Goal: Answer question/provide support: Answer question/provide support

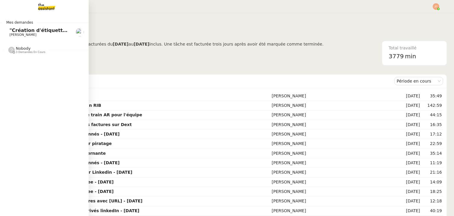
click at [17, 32] on span ""Création d'étiquettes Smart green Execution (réponses)" a été modifié récemmen…" at bounding box center [121, 30] width 225 height 6
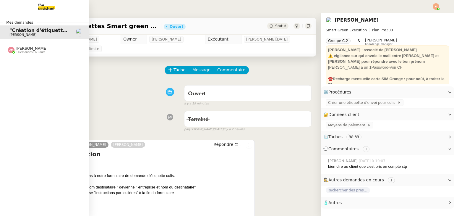
click at [37, 51] on span "3 demandes en cours" at bounding box center [31, 52] width 30 height 3
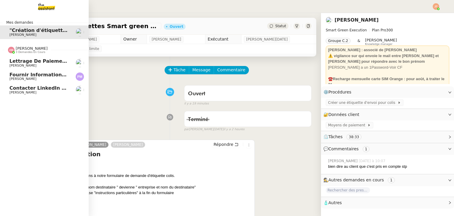
click at [39, 77] on span "[PERSON_NAME]" at bounding box center [39, 79] width 60 height 4
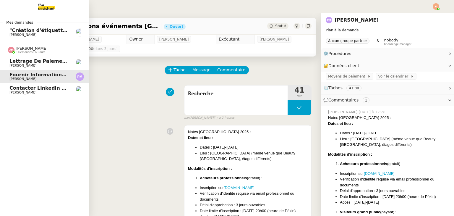
click at [30, 51] on span "3 demandes en cours" at bounding box center [31, 52] width 30 height 3
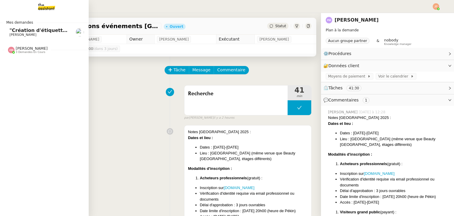
click at [33, 34] on span "[PERSON_NAME]" at bounding box center [39, 35] width 60 height 4
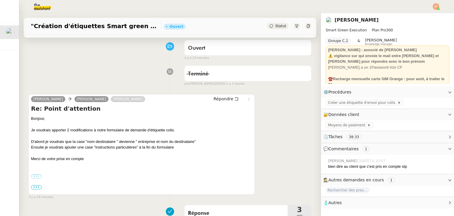
scroll to position [59, 0]
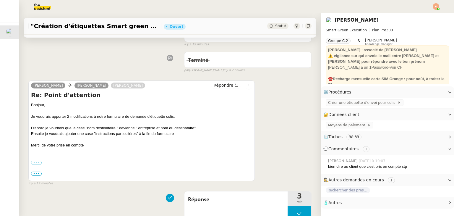
click at [37, 164] on label "•••" at bounding box center [36, 162] width 11 height 4
click at [0, 0] on input "•••" at bounding box center [0, 0] width 0 height 0
click at [37, 175] on span "•••" at bounding box center [36, 173] width 11 height 4
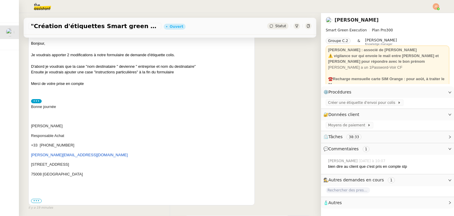
scroll to position [118, 0]
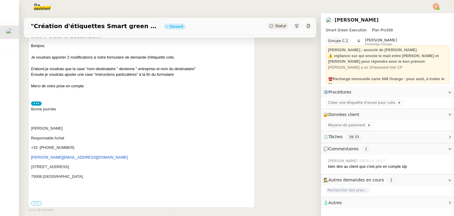
click at [36, 203] on label "•••" at bounding box center [36, 203] width 11 height 4
click at [0, 0] on input "•••" at bounding box center [0, 0] width 0 height 0
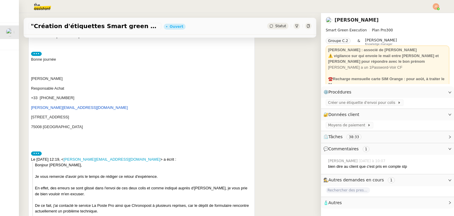
scroll to position [207, 0]
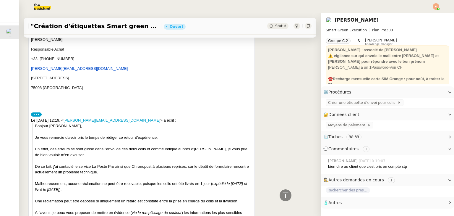
click at [38, 114] on label "•••" at bounding box center [36, 114] width 11 height 4
click at [0, 0] on input "•••" at bounding box center [0, 0] width 0 height 0
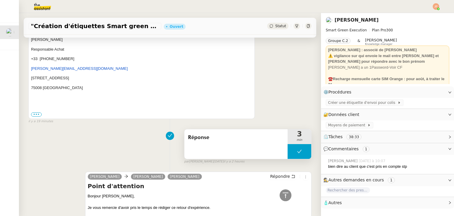
click at [288, 153] on button at bounding box center [300, 151] width 24 height 15
click at [291, 153] on icon at bounding box center [293, 151] width 5 height 5
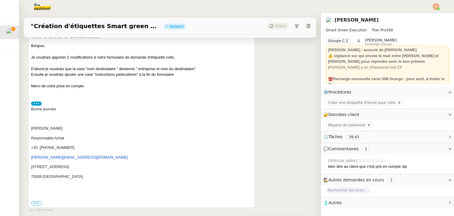
scroll to position [0, 0]
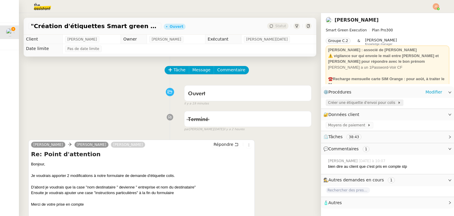
click at [362, 103] on span "Créer une étiquette d'envoi pour colis" at bounding box center [362, 103] width 69 height 6
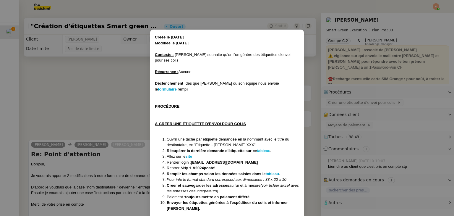
click at [262, 148] on strong "tableau" at bounding box center [264, 150] width 14 height 4
click at [119, 88] on nz-modal-container "Créée le [DATE] Modifiée le [DATE] Contexte : [PERSON_NAME] souhaite qu’on l'on…" at bounding box center [227, 108] width 454 height 216
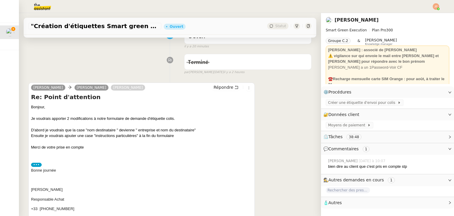
scroll to position [59, 0]
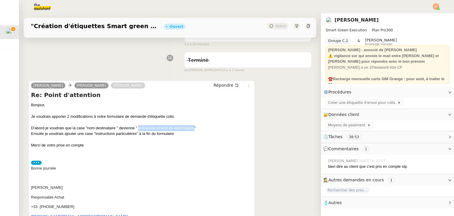
drag, startPoint x: 138, startPoint y: 128, endPoint x: 193, endPoint y: 130, distance: 55.0
click at [193, 130] on div "D'abord je voudrais que la case "nom destinataire " devienne " entreprise et no…" at bounding box center [141, 128] width 221 height 6
copy div "entreprise et nom du destinataire"
click at [92, 132] on div "Ensuite je voudrais ajouter une case "instructions particulières" à la fin du f…" at bounding box center [141, 134] width 221 height 6
click at [346, 103] on span "Créer une étiquette d'envoi pour colis" at bounding box center [362, 103] width 69 height 6
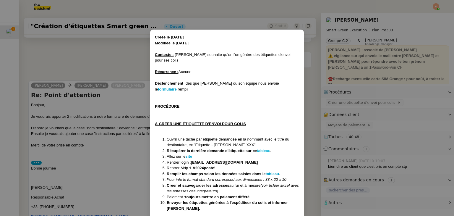
click at [263, 148] on strong "tableau" at bounding box center [264, 150] width 14 height 4
click at [122, 79] on nz-modal-container "Créée le [DATE] Modifiée le [DATE] Contexte : [PERSON_NAME] souhaite qu’on l'on…" at bounding box center [227, 108] width 454 height 216
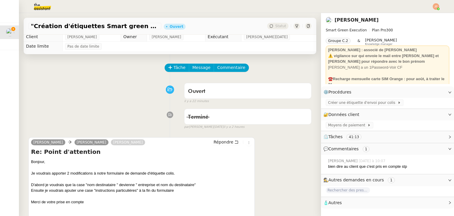
scroll to position [0, 0]
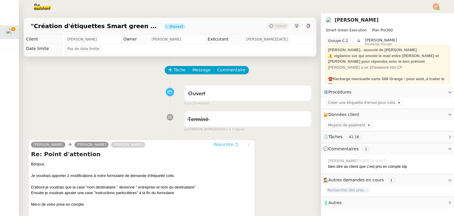
click at [219, 147] on span "Répondre" at bounding box center [223, 144] width 20 height 6
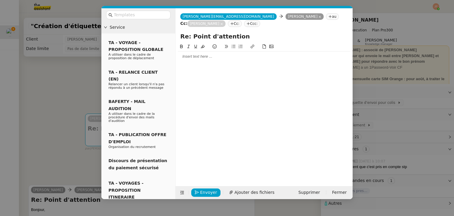
click at [219, 56] on div at bounding box center [264, 56] width 172 height 5
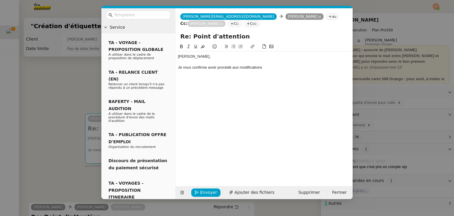
click at [50, 89] on nz-modal-container "Service TA - VOYAGE - PROPOSITION GLOBALE A utiliser dans le cadre de propositi…" at bounding box center [227, 108] width 454 height 216
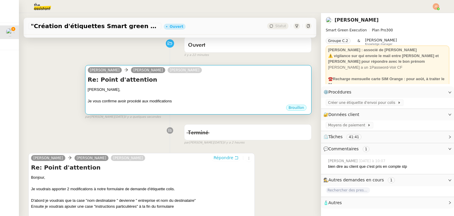
scroll to position [30, 0]
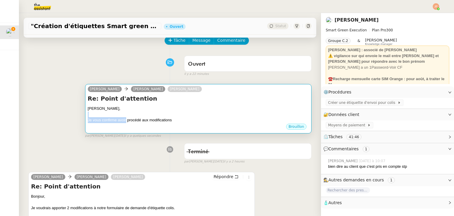
click at [124, 119] on div "[PERSON_NAME], Je vous confirme avoir procédé aux modifications" at bounding box center [198, 113] width 221 height 17
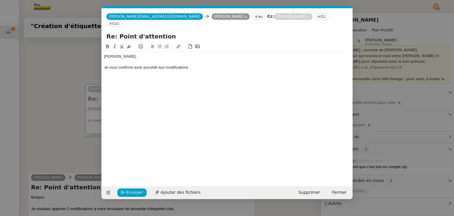
scroll to position [0, 12]
click at [204, 65] on div "Je vous confirme avoir procédé aux modifications" at bounding box center [227, 67] width 246 height 5
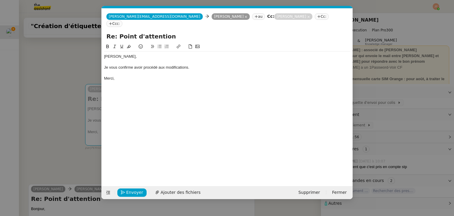
click at [61, 102] on nz-modal-container "Service TA - VOYAGE - PROPOSITION GLOBALE A utiliser dans le cadre de propositi…" at bounding box center [227, 108] width 454 height 216
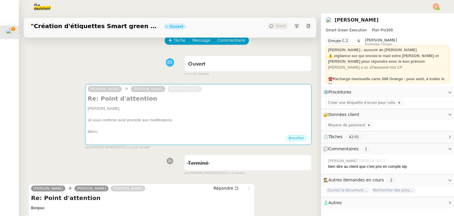
click at [44, 7] on img at bounding box center [38, 6] width 46 height 13
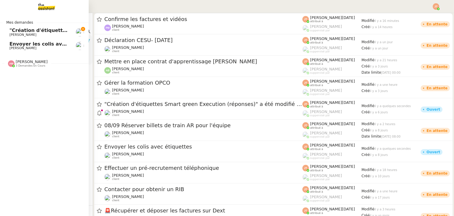
click at [35, 46] on span "[PERSON_NAME]" at bounding box center [22, 48] width 27 height 4
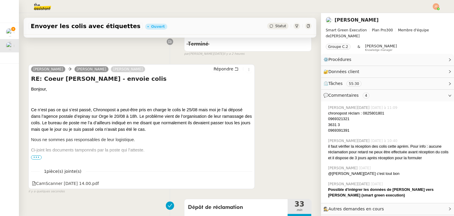
scroll to position [89, 0]
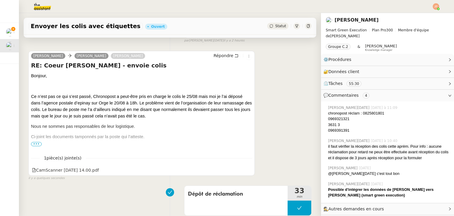
click at [36, 145] on span "•••" at bounding box center [36, 144] width 11 height 4
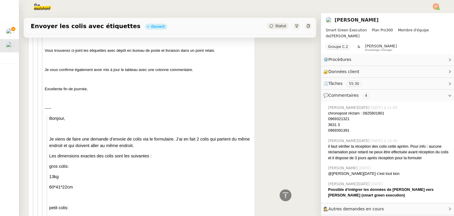
scroll to position [1241, 0]
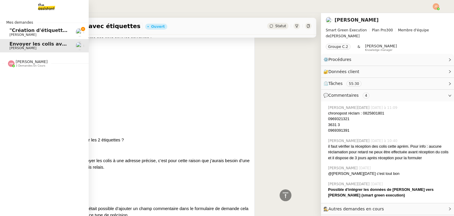
click at [7, 29] on link ""Création d'étiquettes Smart green Execution (réponses)" a été modifié récemmen…" at bounding box center [44, 32] width 89 height 14
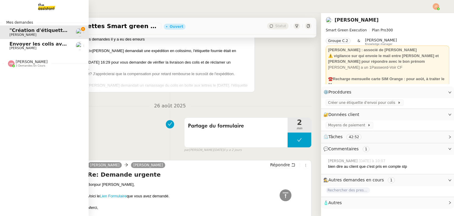
click at [25, 46] on span "Envoyer les colis avec étiquettes" at bounding box center [53, 44] width 88 height 6
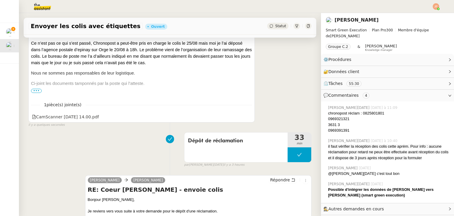
scroll to position [148, 0]
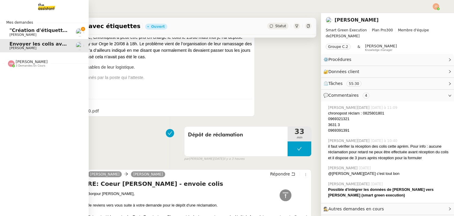
click at [26, 38] on link ""Création d'étiquettes Smart green Execution (réponses)" a été modifié récemmen…" at bounding box center [44, 32] width 89 height 14
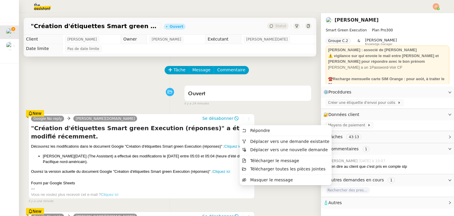
click at [247, 120] on icon at bounding box center [249, 119] width 4 height 4
click at [256, 180] on span "Masquer le message" at bounding box center [271, 179] width 43 height 5
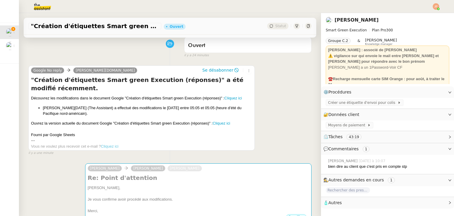
scroll to position [59, 0]
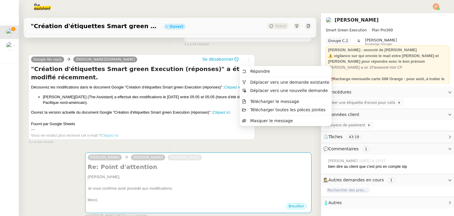
click at [247, 61] on icon at bounding box center [249, 60] width 4 height 4
click at [257, 118] on span "Masquer le message" at bounding box center [271, 120] width 43 height 5
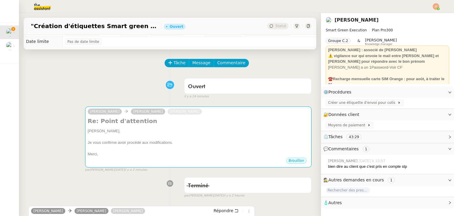
scroll to position [0, 0]
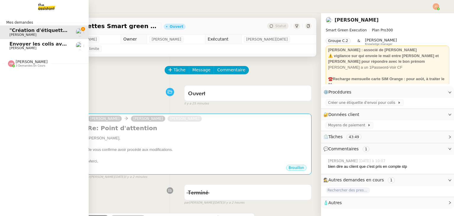
click at [31, 49] on span "[PERSON_NAME]" at bounding box center [22, 48] width 27 height 4
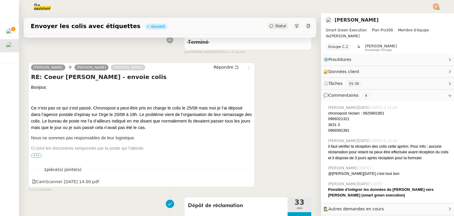
scroll to position [89, 0]
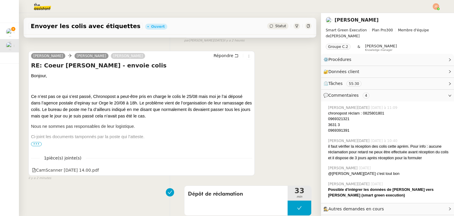
click at [38, 145] on span "•••" at bounding box center [36, 144] width 11 height 4
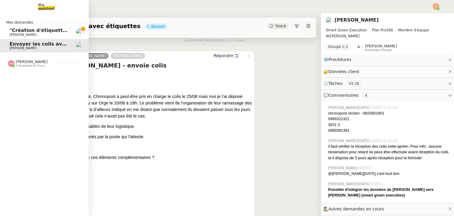
click at [17, 32] on span ""Création d'étiquettes Smart green Execution (réponses)" a été modifié récemmen…" at bounding box center [121, 30] width 225 height 6
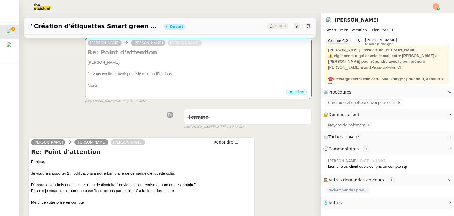
scroll to position [148, 0]
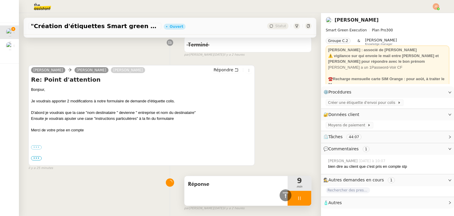
click at [295, 203] on div at bounding box center [300, 198] width 24 height 15
click at [299, 202] on button at bounding box center [305, 198] width 12 height 15
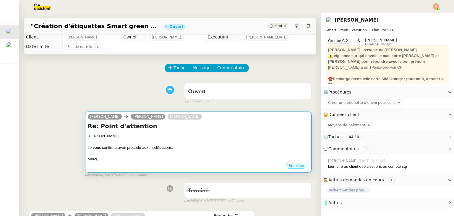
scroll to position [0, 0]
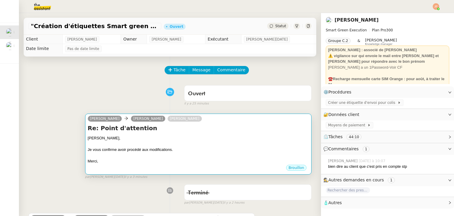
click at [221, 152] on div "Je vous confirme avoir procédé aux modifications." at bounding box center [198, 150] width 221 height 6
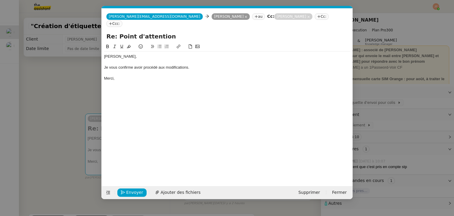
scroll to position [0, 12]
click at [137, 191] on span "Envoyer" at bounding box center [134, 192] width 17 height 7
click at [137, 191] on span "Confirmer l'envoi" at bounding box center [143, 192] width 35 height 7
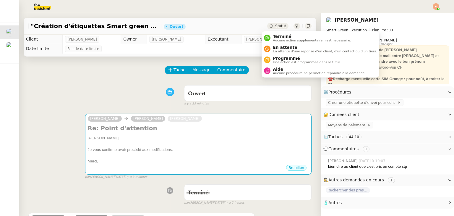
click at [275, 24] on span "Statut" at bounding box center [280, 26] width 11 height 4
click at [278, 35] on span "Terminé" at bounding box center [312, 36] width 78 height 5
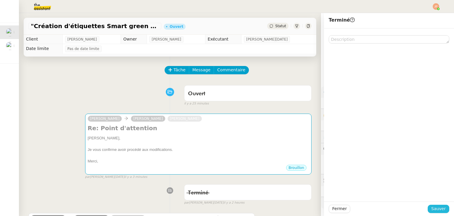
click at [433, 208] on span "Sauver" at bounding box center [438, 208] width 14 height 7
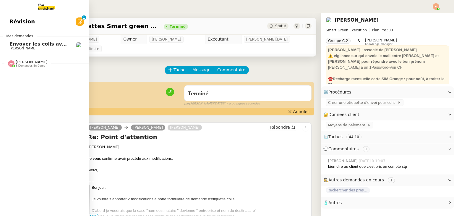
click at [21, 46] on span "Envoyer les colis avec étiquettes" at bounding box center [53, 44] width 88 height 6
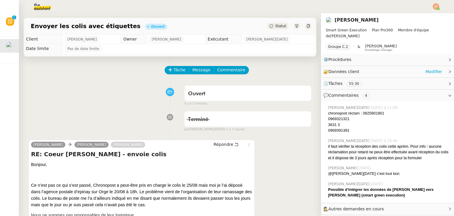
click at [344, 72] on span "Données client" at bounding box center [343, 71] width 31 height 5
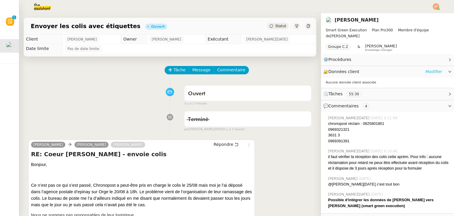
click at [425, 72] on link "Modifier" at bounding box center [433, 71] width 17 height 7
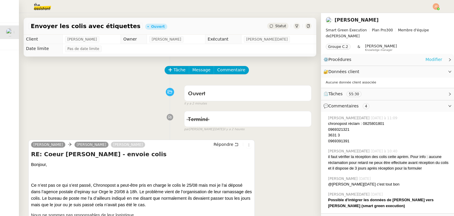
click at [431, 61] on link "Modifier" at bounding box center [433, 59] width 17 height 7
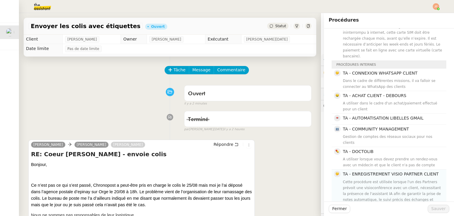
scroll to position [59, 0]
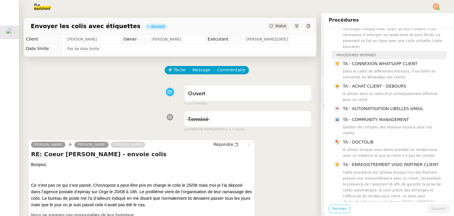
click at [332, 206] on span "Fermer" at bounding box center [339, 208] width 14 height 7
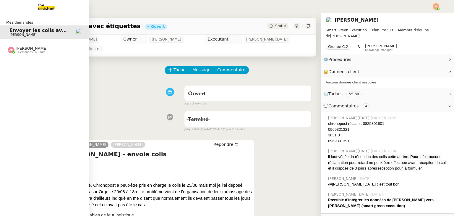
click at [44, 12] on img at bounding box center [42, 6] width 46 height 13
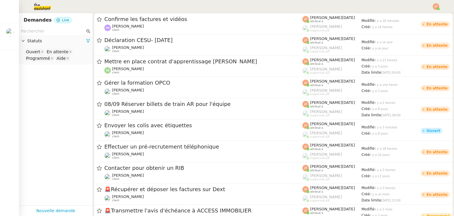
click at [52, 29] on input "text" at bounding box center [53, 31] width 64 height 7
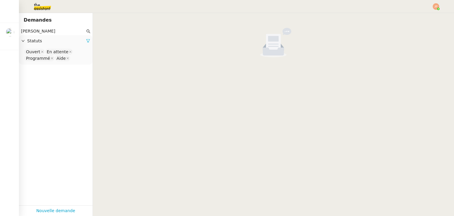
type input "[PERSON_NAME]"
click at [86, 41] on icon at bounding box center [88, 41] width 4 height 4
click at [69, 45] on div "Statuts" at bounding box center [56, 41] width 74 height 12
click at [53, 53] on nz-select-top-control "Please select" at bounding box center [56, 51] width 64 height 7
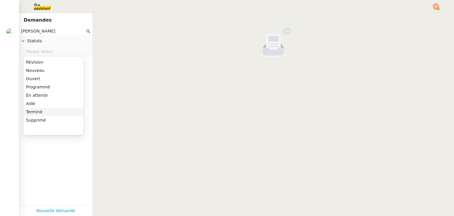
click at [43, 111] on div "Terminé" at bounding box center [53, 111] width 55 height 5
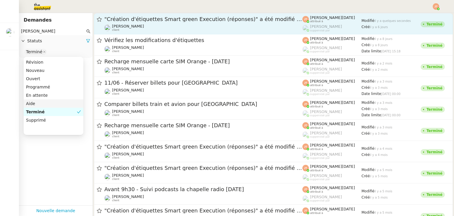
click at [143, 29] on div "[PERSON_NAME] Souder client" at bounding box center [203, 28] width 198 height 8
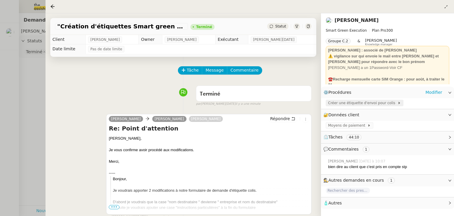
click at [348, 105] on span "Créer une étiquette d'envoi pour colis" at bounding box center [362, 103] width 69 height 6
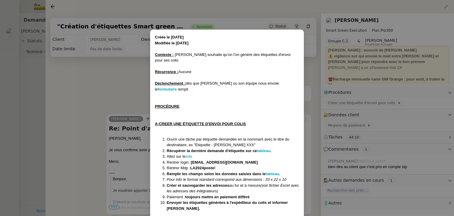
click at [189, 154] on strong "site" at bounding box center [189, 156] width 7 height 4
click at [35, 85] on nz-modal-container "Créée le [DATE] Modifiée le [DATE] Contexte : [PERSON_NAME] souhaite qu’on l'on…" at bounding box center [227, 108] width 454 height 216
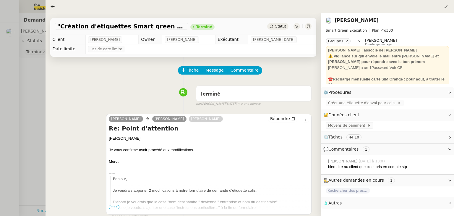
click at [34, 75] on div at bounding box center [227, 108] width 454 height 216
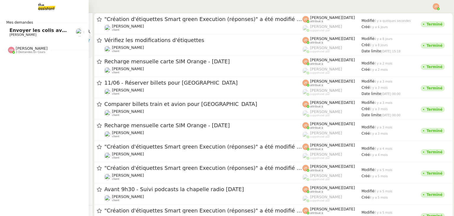
click at [24, 32] on span "Envoyer les colis avec étiquettes" at bounding box center [53, 30] width 88 height 6
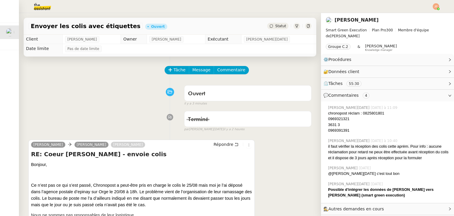
click at [51, 9] on img at bounding box center [38, 6] width 46 height 13
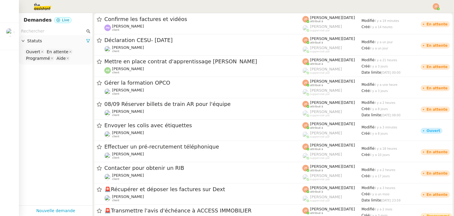
click at [64, 33] on input "text" at bounding box center [53, 31] width 64 height 7
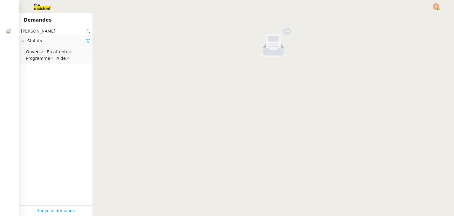
type input "[PERSON_NAME]"
click at [86, 40] on icon at bounding box center [88, 41] width 4 height 4
click at [70, 43] on span "Statuts" at bounding box center [58, 41] width 63 height 7
click at [58, 50] on nz-select-top-control "Please select" at bounding box center [56, 51] width 64 height 7
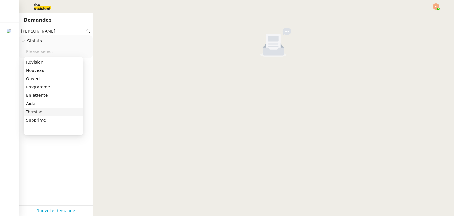
click at [46, 114] on nz-option-item "Terminé" at bounding box center [54, 112] width 60 height 8
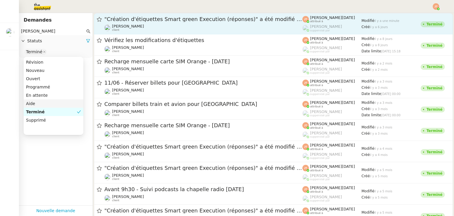
click at [153, 29] on div "[PERSON_NAME] Souder client" at bounding box center [203, 28] width 198 height 8
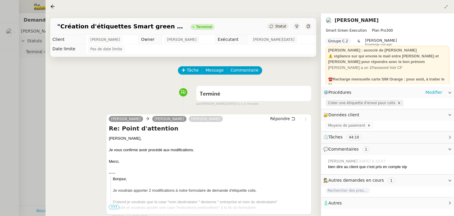
click at [397, 105] on icon at bounding box center [399, 103] width 4 height 4
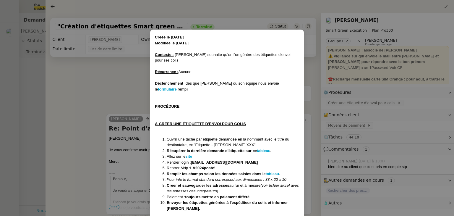
click at [270, 148] on li "Récupérer la dernière demande d'étiquette sur ce tableau ." at bounding box center [233, 151] width 132 height 6
click at [269, 148] on strong "tableau" at bounding box center [264, 150] width 14 height 4
click at [86, 89] on nz-modal-container "Créée le [DATE] Modifiée le [DATE] Contexte : [PERSON_NAME] souhaite qu’on l'on…" at bounding box center [227, 108] width 454 height 216
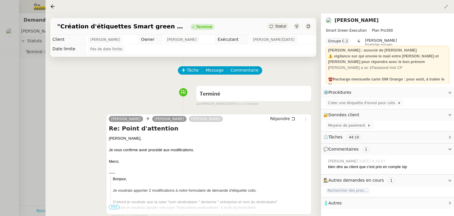
click at [37, 81] on div at bounding box center [227, 108] width 454 height 216
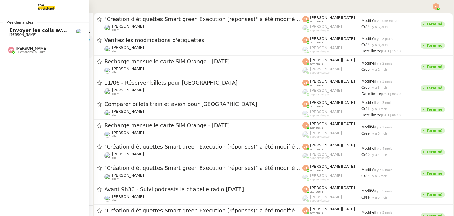
click at [16, 33] on div "Envoyer les colis avec étiquettes [PERSON_NAME]" at bounding box center [39, 32] width 60 height 9
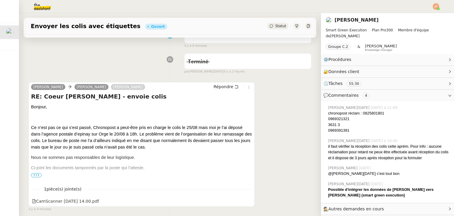
scroll to position [89, 0]
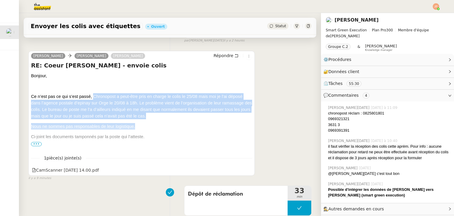
drag, startPoint x: 94, startPoint y: 95, endPoint x: 151, endPoint y: 125, distance: 63.8
copy div "Chronopost a peut-être pris en charge le colis le 25/08 mais moi je l’ai déposé…"
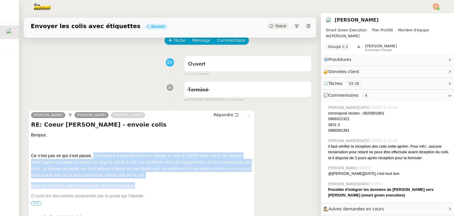
scroll to position [207, 0]
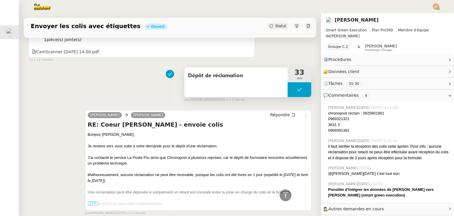
click at [297, 89] on icon at bounding box center [299, 89] width 5 height 5
click at [291, 92] on icon at bounding box center [293, 89] width 5 height 5
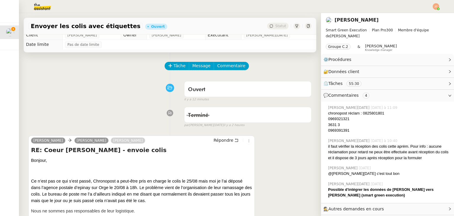
scroll to position [0, 0]
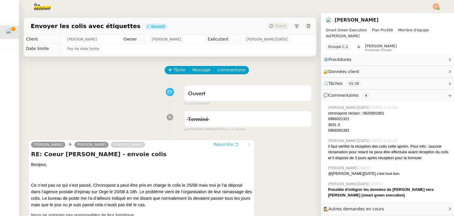
click at [222, 145] on span "Répondre" at bounding box center [223, 144] width 20 height 6
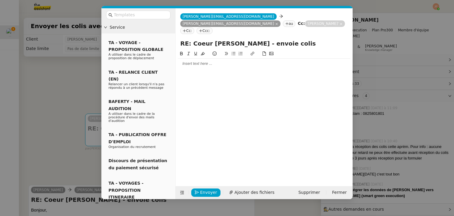
click at [191, 61] on div at bounding box center [264, 63] width 172 height 5
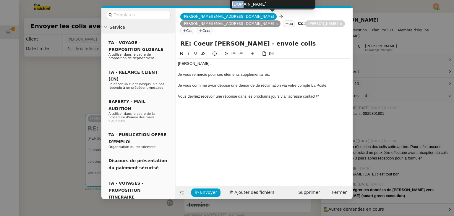
drag, startPoint x: 246, startPoint y: 5, endPoint x: 295, endPoint y: 7, distance: 49.1
click at [295, 7] on div "[PERSON_NAME][EMAIL_ADDRESS][DOMAIN_NAME]" at bounding box center [273, 0] width 86 height 17
copy div "[DOMAIN_NAME]"
click at [322, 94] on div "Vous devriez recevoir une réponse dans les prochains jours via l'adresse contac…" at bounding box center [264, 96] width 172 height 5
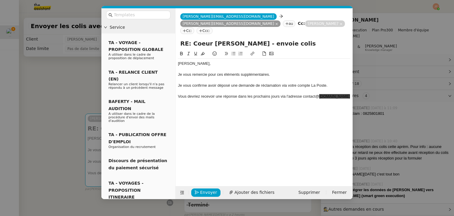
drag, startPoint x: 327, startPoint y: 94, endPoint x: 298, endPoint y: 58, distance: 46.0
click at [318, 94] on div "Vous devriez recevoir une réponse dans les prochains jours via l'adresse contac…" at bounding box center [264, 96] width 172 height 5
click at [205, 50] on button at bounding box center [202, 53] width 7 height 7
drag, startPoint x: 249, startPoint y: 99, endPoint x: 253, endPoint y: 96, distance: 4.9
click at [249, 98] on div "[PERSON_NAME], Je vous remercie pour ces éléments supplémentaires. Je vous conf…" at bounding box center [264, 80] width 172 height 43
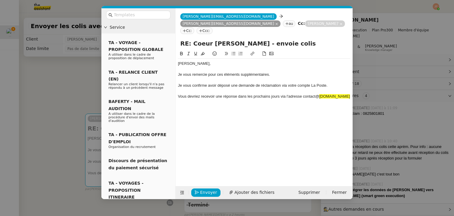
click at [261, 95] on div "Vous devriez recevoir une réponse dans les prochains jours via l'adresse contac…" at bounding box center [264, 96] width 172 height 5
drag, startPoint x: 275, startPoint y: 96, endPoint x: 255, endPoint y: 52, distance: 47.9
click at [318, 94] on div "Vous devriez recevoir une réponse dans les prochains jours via l'adresse contac…" at bounding box center [264, 96] width 172 height 5
click at [203, 51] on icon at bounding box center [203, 53] width 4 height 4
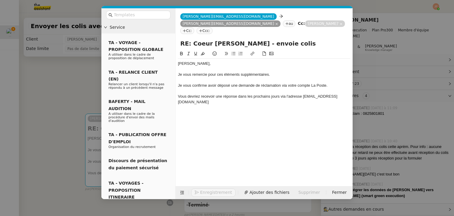
click at [219, 96] on div "Vous devriez recevoir une réponse dans les prochains jours via l'adresse [EMAIL…" at bounding box center [264, 99] width 172 height 11
click at [218, 96] on div "Vous devriez recevoir une réponse dans les prochains jours via l'adresse [EMAIL…" at bounding box center [264, 99] width 172 height 11
click at [215, 95] on div "Vous devriez recevoir une réponse dans les prochains jours via l'adresse [EMAIL…" at bounding box center [264, 99] width 172 height 11
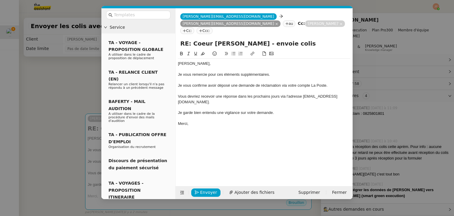
click at [239, 110] on div "Je garde bien entendu une vigilance sur votre demande." at bounding box center [264, 112] width 172 height 5
click at [211, 121] on div "Merci," at bounding box center [264, 123] width 172 height 5
drag, startPoint x: 239, startPoint y: 105, endPoint x: 182, endPoint y: 105, distance: 56.4
click at [182, 110] on div "Je garde bien entendu une vigilance sur votre demande." at bounding box center [264, 112] width 172 height 5
click at [193, 121] on div "[PERSON_NAME], Je vous remercie pour ces éléments supplémentaires. Je vous conf…" at bounding box center [264, 94] width 172 height 70
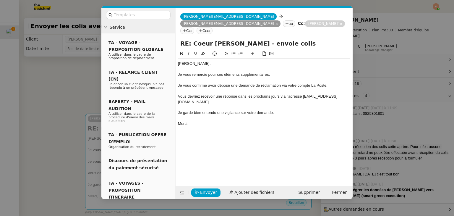
click at [46, 85] on nz-modal-container "Service TA - VOYAGE - PROPOSITION GLOBALE A utiliser dans le cadre de propositi…" at bounding box center [227, 108] width 454 height 216
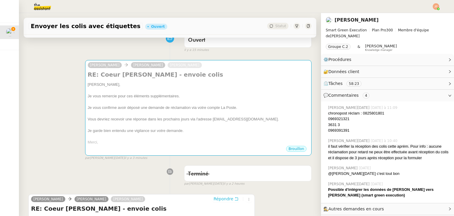
scroll to position [52, 0]
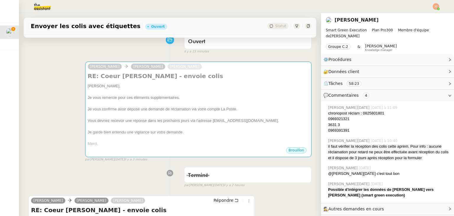
click at [170, 116] on div at bounding box center [198, 115] width 221 height 6
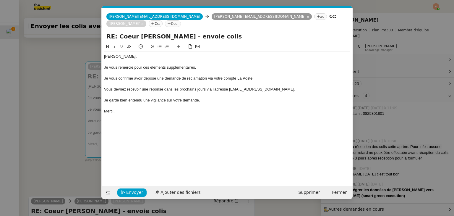
scroll to position [0, 12]
drag, startPoint x: 229, startPoint y: 82, endPoint x: 291, endPoint y: 83, distance: 62.7
click at [291, 87] on div "Vous devriez recevoir une réponse dans les prochains jours via l'adresse [EMAIL…" at bounding box center [227, 89] width 246 height 5
click at [114, 44] on icon at bounding box center [115, 46] width 4 height 4
click at [144, 108] on div "Merci," at bounding box center [227, 110] width 246 height 5
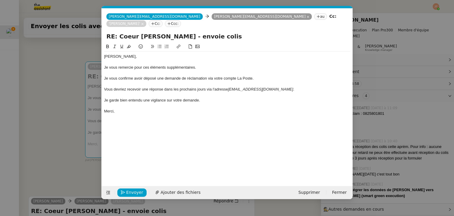
click at [107, 98] on div "Je garde bien entendu une vigilance sur votre demande." at bounding box center [227, 100] width 246 height 5
click at [108, 98] on div "Je garde bien entendu une vigilance sur votre demande." at bounding box center [227, 100] width 246 height 5
drag, startPoint x: 221, startPoint y: 93, endPoint x: 111, endPoint y: 92, distance: 109.9
click at [111, 98] on div "En attenda garde bien entendu une vigilance sur votre demande." at bounding box center [227, 100] width 246 height 5
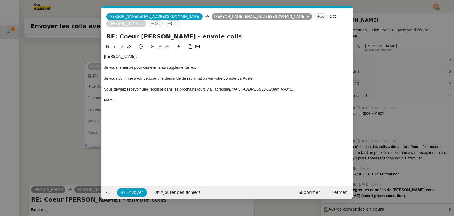
click at [121, 98] on div "Merci," at bounding box center [227, 100] width 246 height 5
click at [135, 189] on span "Envoyer" at bounding box center [134, 192] width 17 height 7
click at [135, 189] on span "Confirmer l'envoi" at bounding box center [143, 192] width 35 height 7
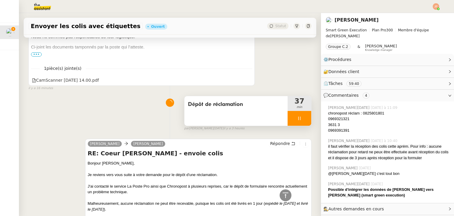
scroll to position [296, 0]
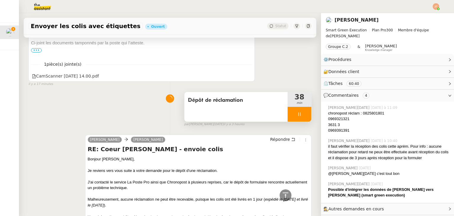
click at [288, 117] on div at bounding box center [300, 114] width 24 height 15
click at [303, 116] on icon at bounding box center [305, 114] width 5 height 5
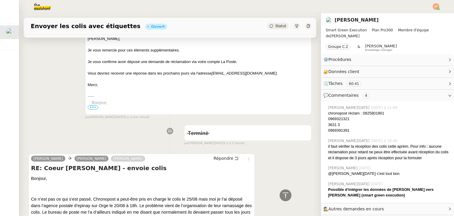
scroll to position [0, 0]
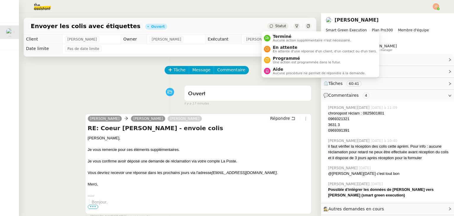
click at [275, 25] on span "Statut" at bounding box center [280, 26] width 11 height 4
click at [280, 47] on span "En attente" at bounding box center [325, 47] width 104 height 5
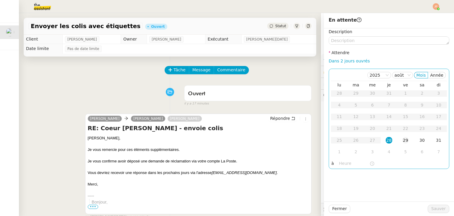
click at [402, 142] on div "29" at bounding box center [405, 140] width 7 height 7
click at [348, 161] on input "text" at bounding box center [354, 163] width 30 height 7
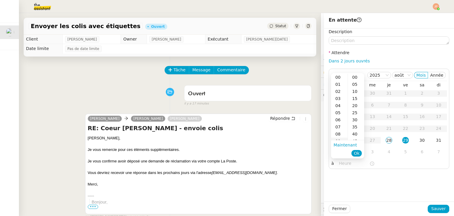
click at [341, 138] on div "09" at bounding box center [339, 140] width 17 height 7
click at [357, 79] on div "00" at bounding box center [356, 77] width 16 height 7
type input "09:00"
click at [358, 152] on span "Ok" at bounding box center [357, 153] width 6 height 6
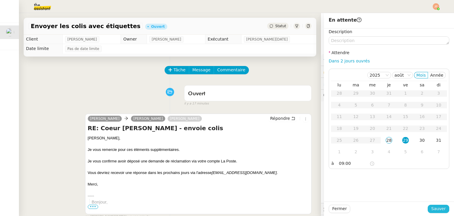
click at [435, 206] on span "Sauver" at bounding box center [438, 208] width 14 height 7
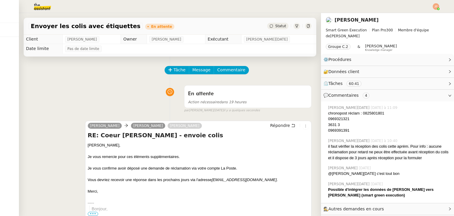
click at [438, 9] on div at bounding box center [436, 6] width 7 height 7
click at [419, 16] on span "Suivi" at bounding box center [415, 16] width 10 height 5
